Goal: Book appointment/travel/reservation

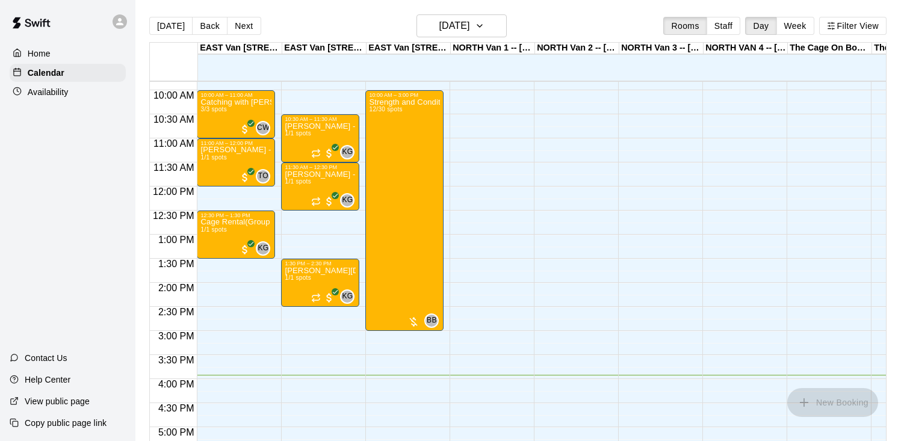
scroll to position [466, 0]
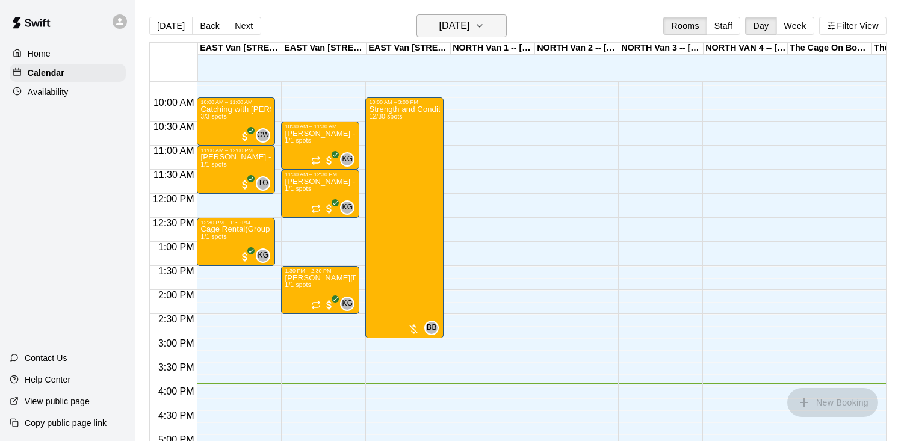
click at [458, 29] on h6 "[DATE]" at bounding box center [454, 25] width 31 height 17
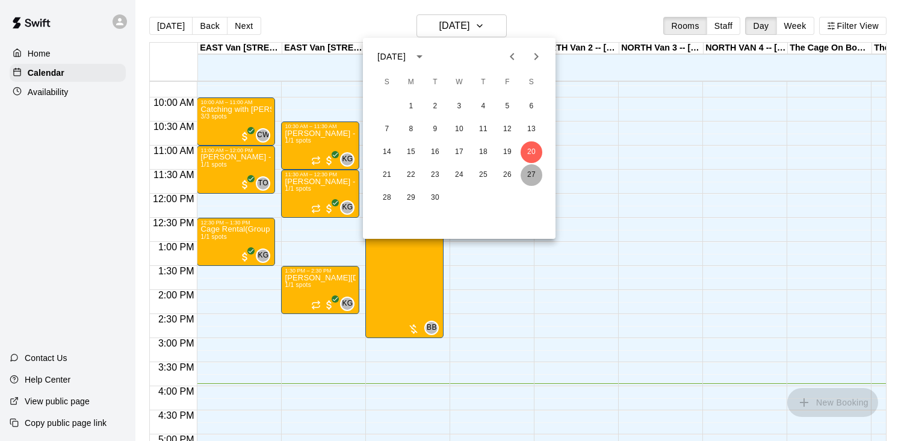
click at [525, 173] on button "27" at bounding box center [532, 175] width 22 height 22
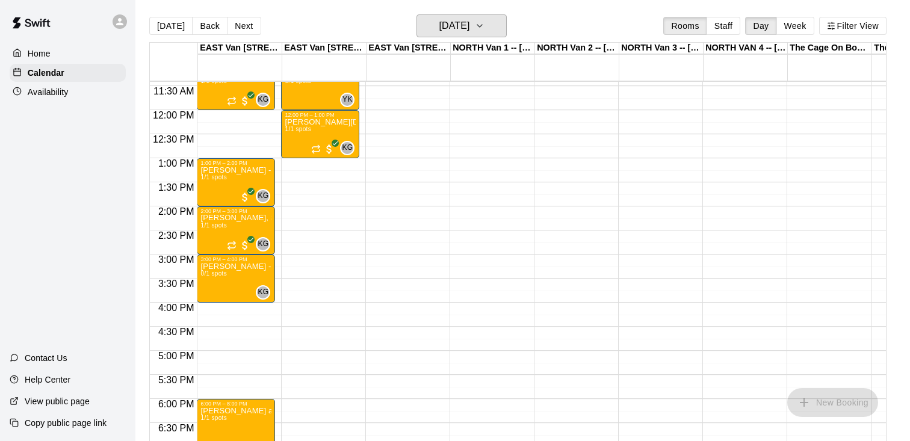
scroll to position [559, 0]
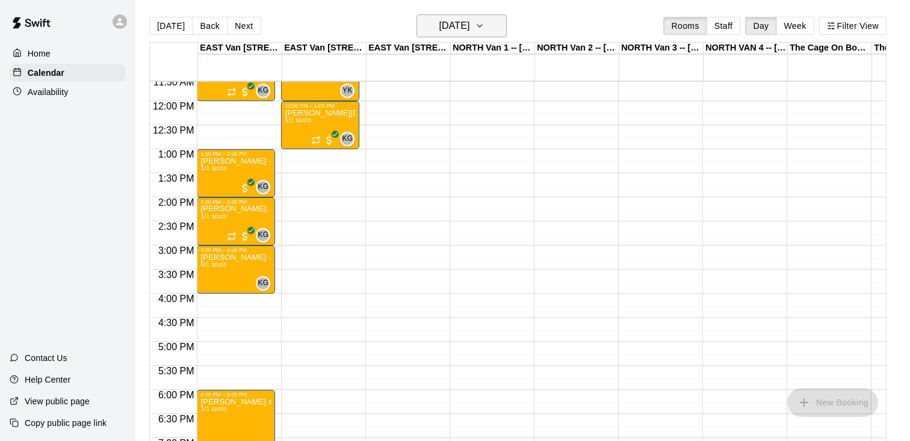
click at [469, 29] on h6 "[DATE]" at bounding box center [454, 25] width 31 height 17
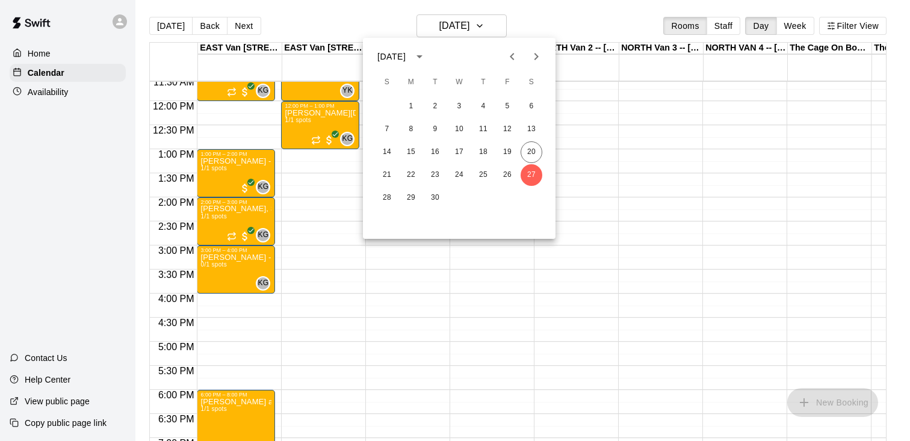
click at [533, 51] on icon "Next month" at bounding box center [536, 56] width 14 height 14
click at [528, 101] on button "4" at bounding box center [532, 107] width 22 height 22
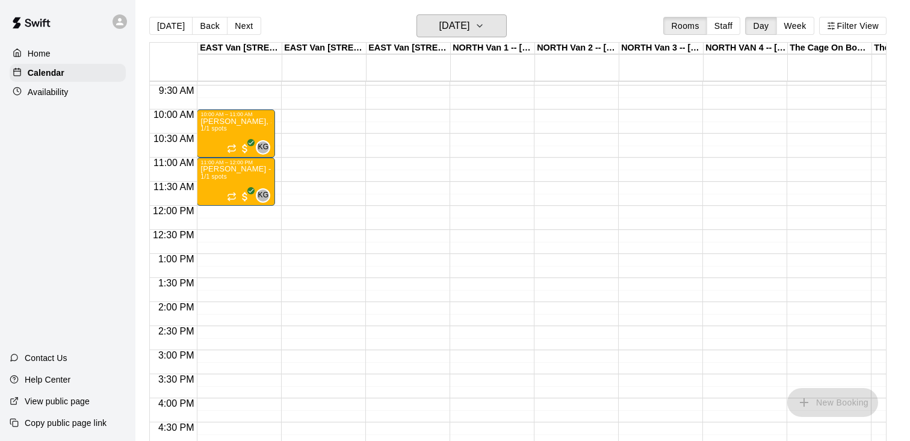
scroll to position [374, 0]
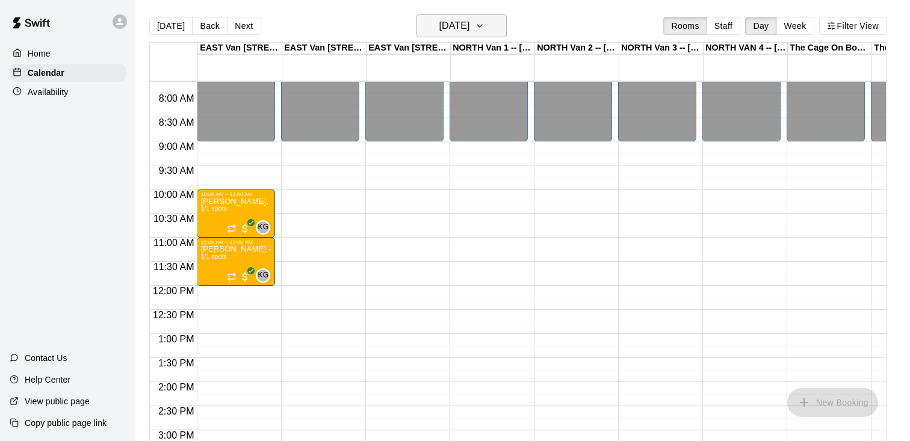
click at [485, 29] on icon "button" at bounding box center [480, 26] width 10 height 14
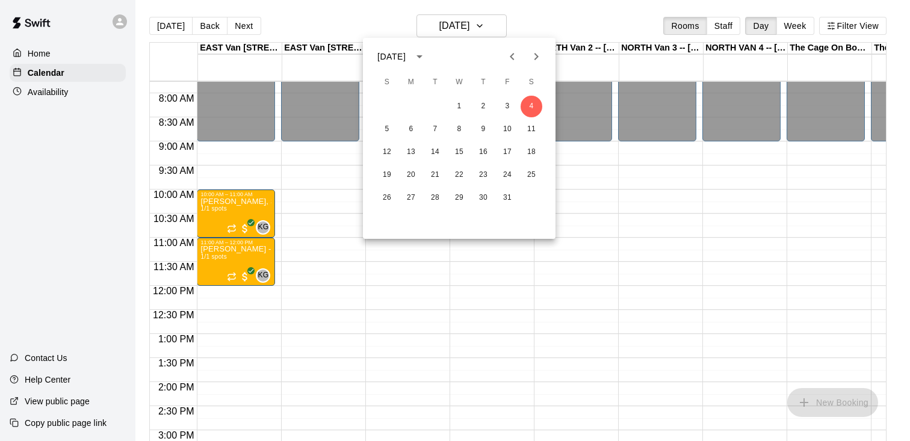
click at [512, 58] on icon "Previous month" at bounding box center [512, 56] width 14 height 14
click at [530, 174] on button "27" at bounding box center [532, 175] width 22 height 22
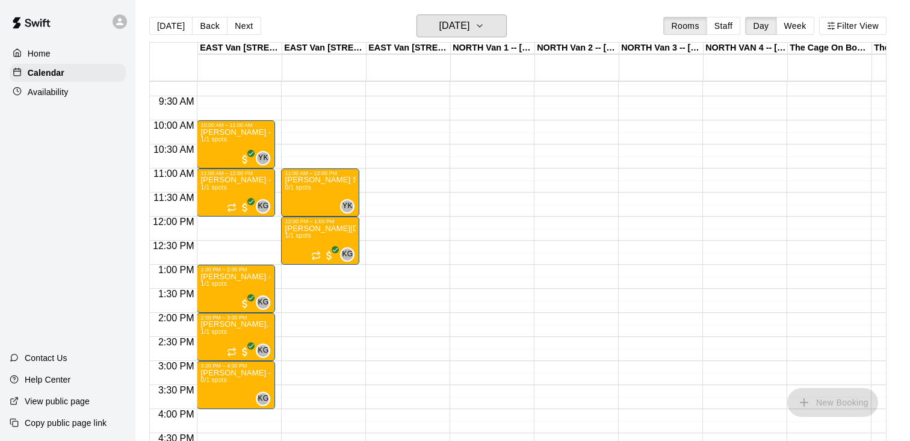
scroll to position [448, 0]
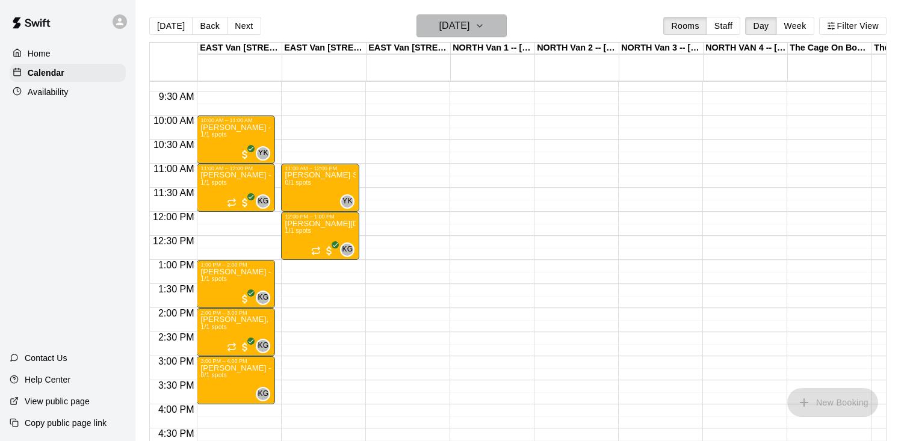
click at [469, 31] on h6 "[DATE]" at bounding box center [454, 25] width 31 height 17
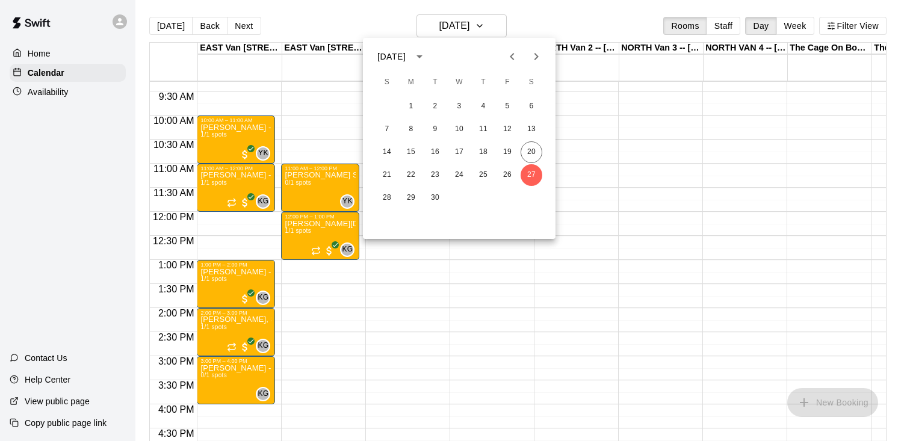
click at [538, 58] on icon "Next month" at bounding box center [536, 56] width 14 height 14
click at [531, 103] on button "4" at bounding box center [532, 107] width 22 height 22
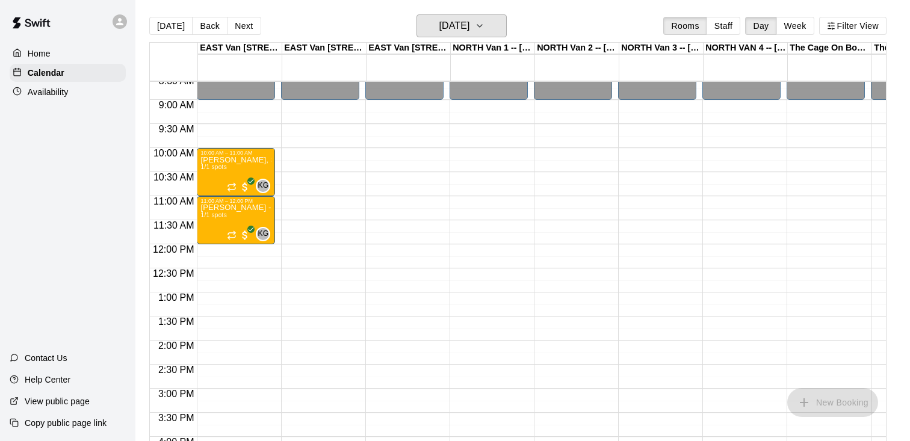
scroll to position [411, 0]
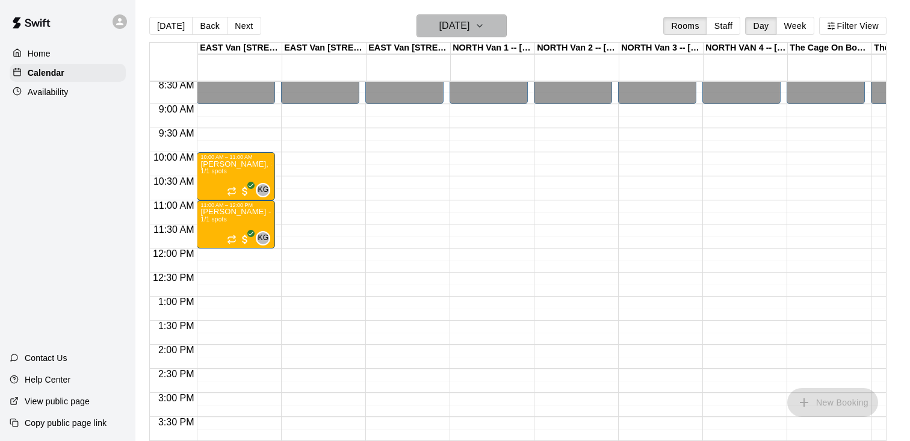
click at [485, 24] on icon "button" at bounding box center [480, 26] width 10 height 14
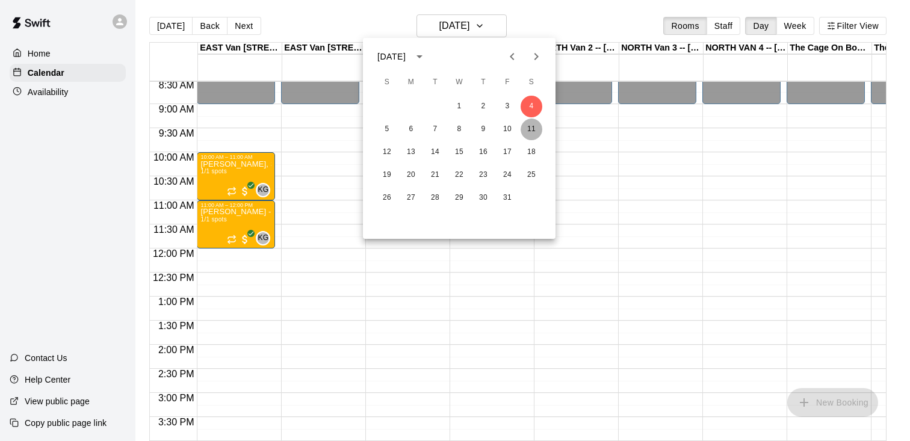
click at [528, 134] on button "11" at bounding box center [532, 130] width 22 height 22
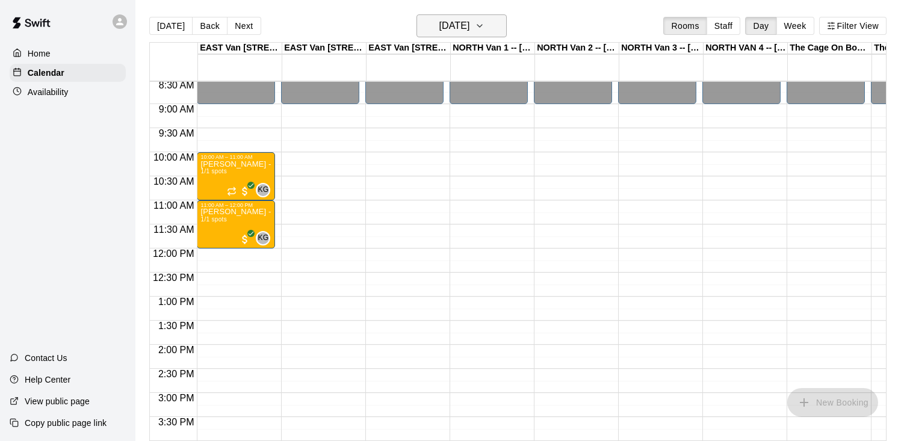
click at [440, 17] on h6 "[DATE]" at bounding box center [454, 25] width 31 height 17
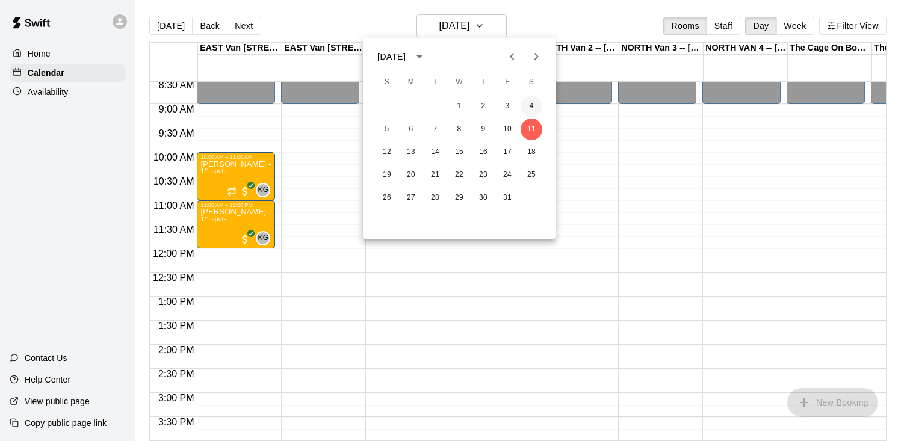
click at [529, 101] on button "4" at bounding box center [532, 107] width 22 height 22
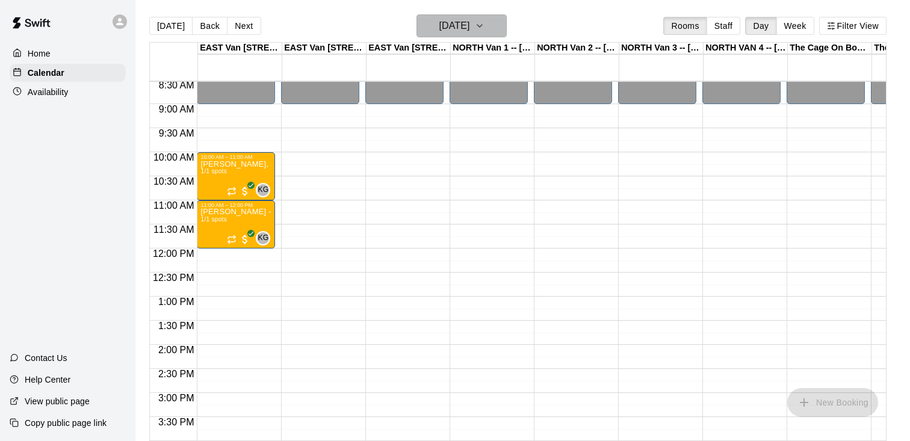
click at [485, 28] on icon "button" at bounding box center [480, 26] width 10 height 14
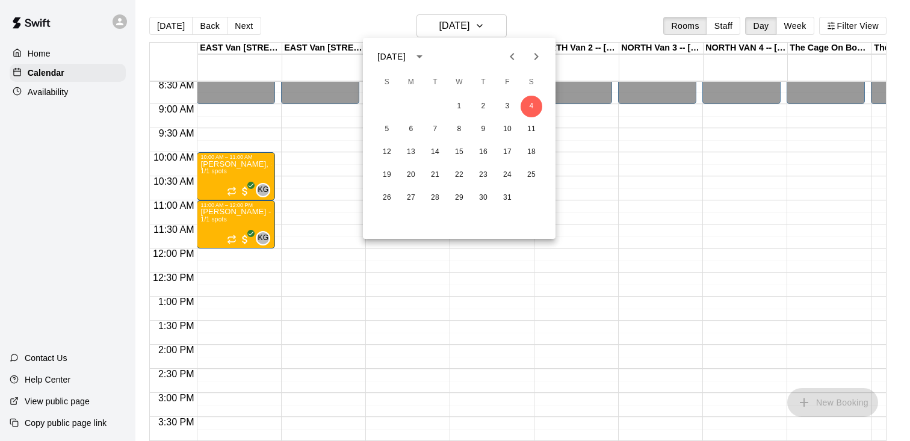
click at [509, 58] on icon "Previous month" at bounding box center [512, 56] width 14 height 14
click at [532, 175] on button "27" at bounding box center [532, 175] width 22 height 22
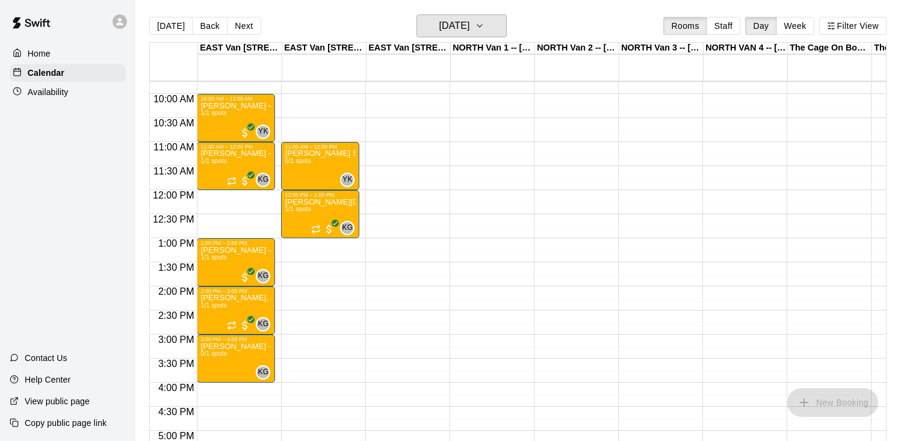
scroll to position [470, 0]
click at [468, 28] on h6 "[DATE]" at bounding box center [454, 25] width 31 height 17
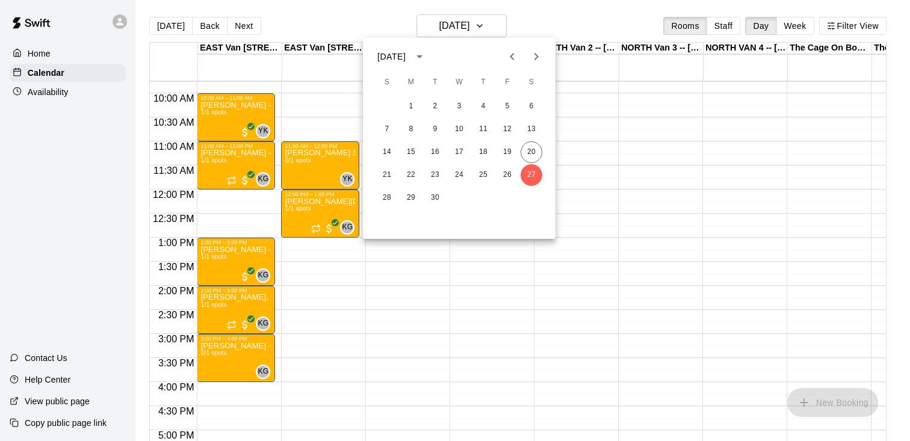
click at [531, 65] on button "Next month" at bounding box center [536, 57] width 24 height 24
click at [530, 102] on button "4" at bounding box center [532, 107] width 22 height 22
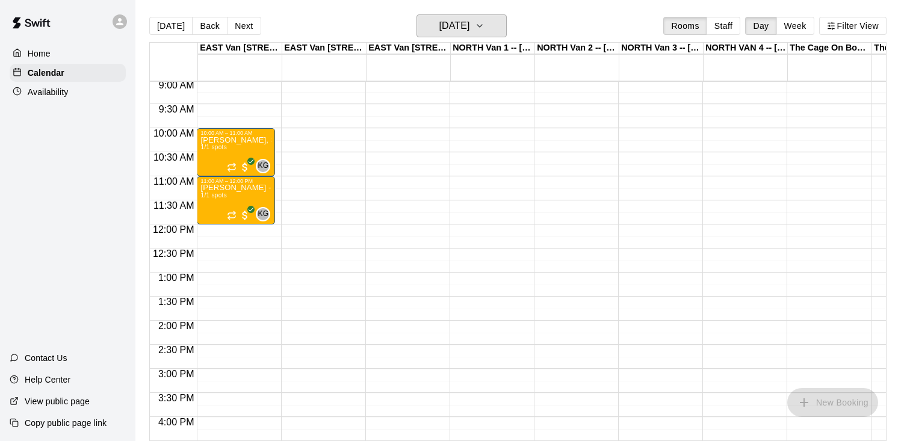
scroll to position [433, 0]
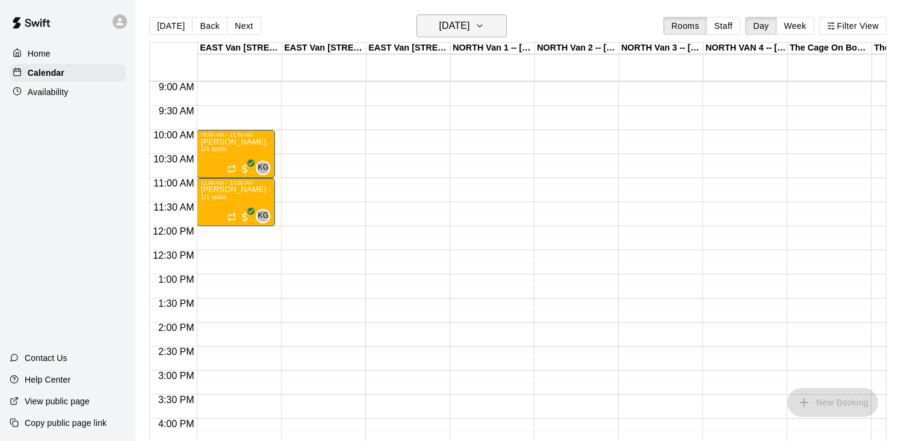
click at [469, 22] on h6 "[DATE]" at bounding box center [454, 25] width 31 height 17
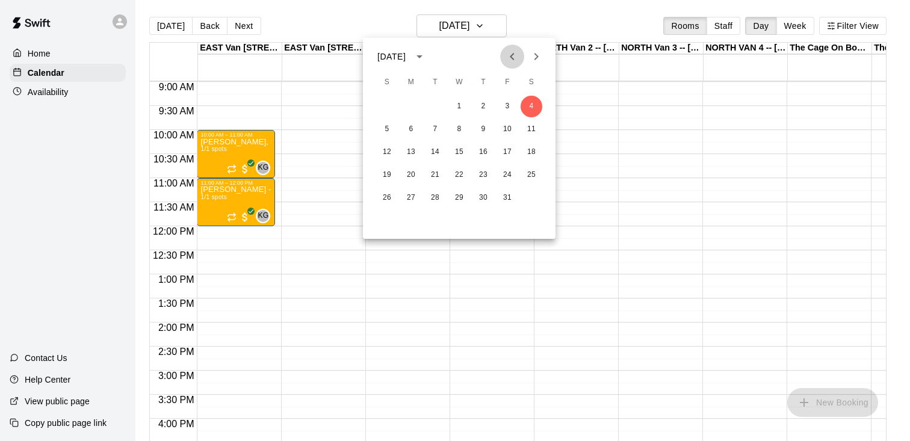
click at [515, 60] on icon "Previous month" at bounding box center [512, 56] width 14 height 14
click at [530, 173] on button "27" at bounding box center [532, 175] width 22 height 22
